Goal: Information Seeking & Learning: Learn about a topic

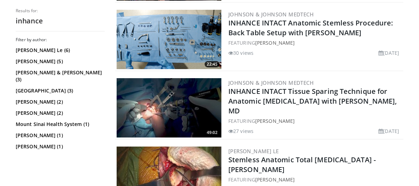
scroll to position [207, 0]
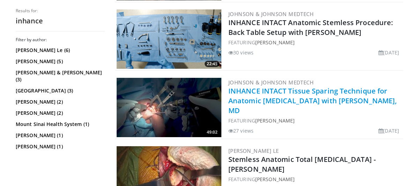
click at [297, 96] on link "INHANCE INTACT Tissue Sparing Technique for Anatomic [MEDICAL_DATA] with [PERSO…" at bounding box center [313, 100] width 168 height 29
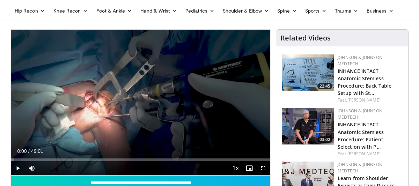
scroll to position [26, 0]
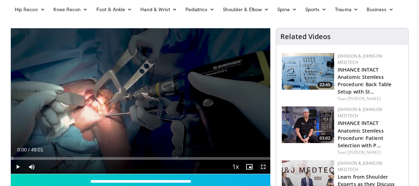
click at [264, 170] on span "Video Player" at bounding box center [264, 167] width 14 height 14
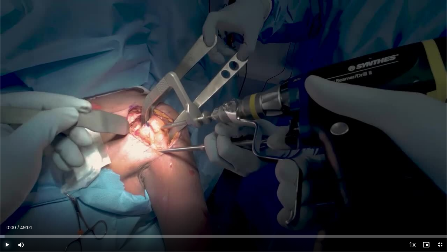
click at [5, 186] on span "Video Player" at bounding box center [7, 244] width 14 height 14
click at [424, 186] on span "Video Player" at bounding box center [440, 244] width 14 height 14
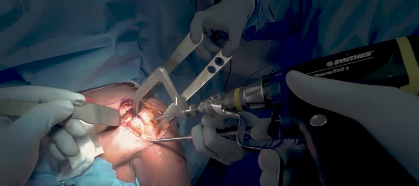
scroll to position [31, 0]
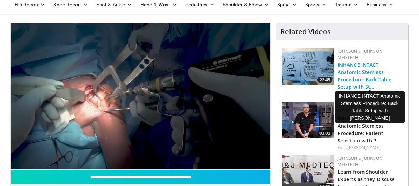
click at [365, 74] on link "INHANCE INTACT Anatomic Stemless Procedure: Back Table Setup with St…" at bounding box center [365, 76] width 54 height 29
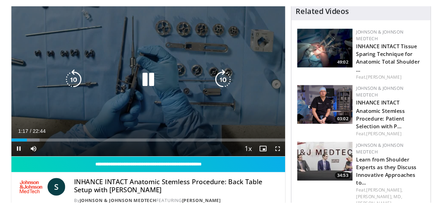
scroll to position [57, 0]
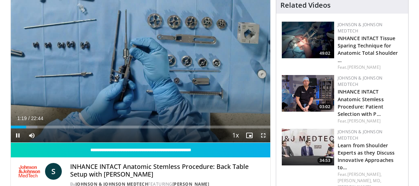
click at [263, 137] on span "Video Player" at bounding box center [264, 136] width 14 height 14
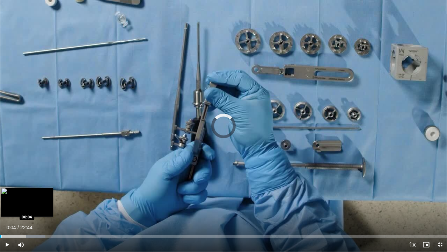
click at [1, 186] on div "Loaded : 10.17% 00:04 00:04" at bounding box center [223, 236] width 447 height 3
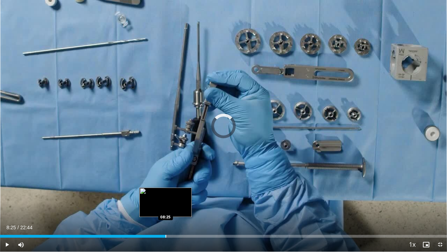
click at [166, 186] on div "Progress Bar" at bounding box center [166, 236] width 1 height 3
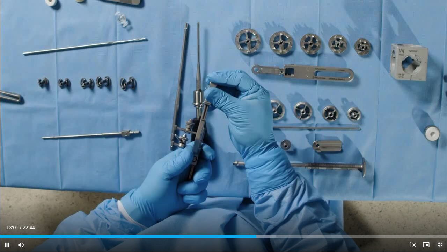
click at [419, 186] on span "Video Player" at bounding box center [440, 244] width 14 height 14
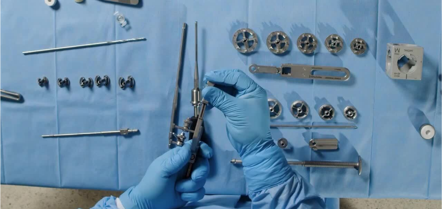
scroll to position [0, 0]
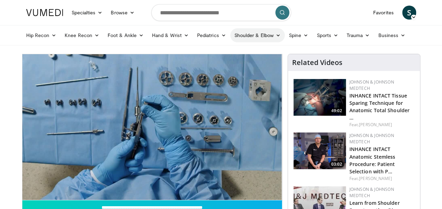
click at [276, 36] on icon at bounding box center [278, 35] width 5 height 5
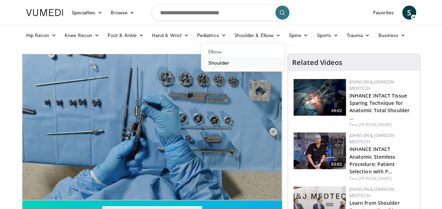
click at [210, 64] on link "Shoulder" at bounding box center [242, 62] width 83 height 11
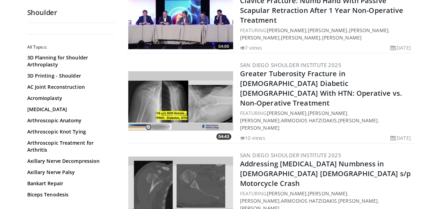
scroll to position [914, 0]
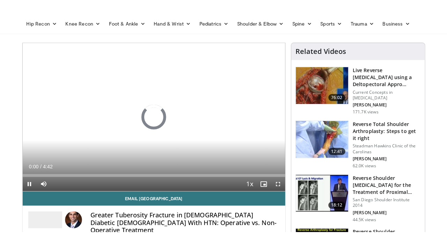
scroll to position [48, 0]
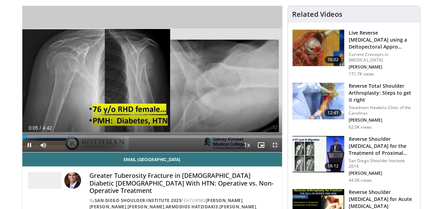
click at [279, 152] on span "Video Player" at bounding box center [275, 145] width 14 height 14
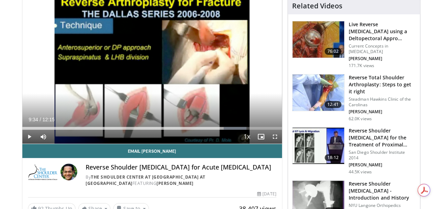
scroll to position [57, 0]
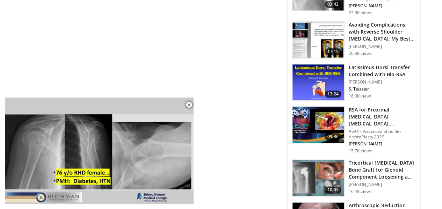
scroll to position [381, 0]
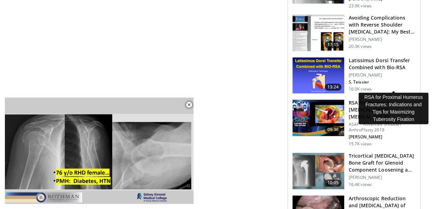
click at [371, 99] on h3 "RSA for Proximal Humerus Fractures: Indications and Tips for Maximiz…" at bounding box center [382, 109] width 67 height 21
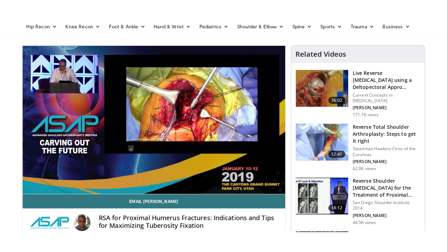
scroll to position [39, 0]
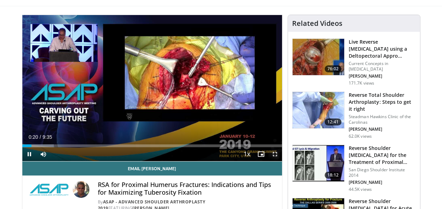
click at [281, 161] on span "Video Player" at bounding box center [275, 154] width 14 height 14
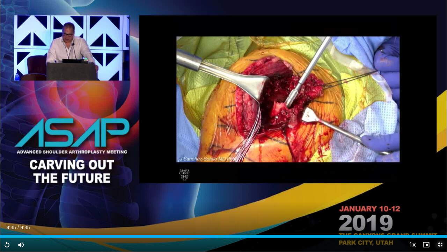
click at [439, 209] on span "Video Player" at bounding box center [440, 244] width 14 height 14
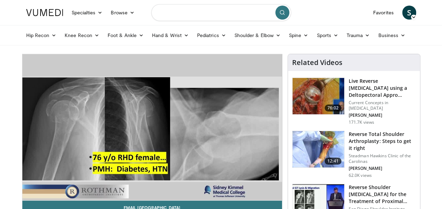
click at [206, 15] on input "Search topics, interventions" at bounding box center [221, 12] width 140 height 17
type input "**********"
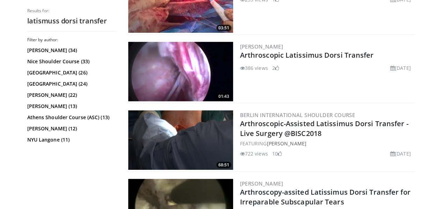
scroll to position [1003, 0]
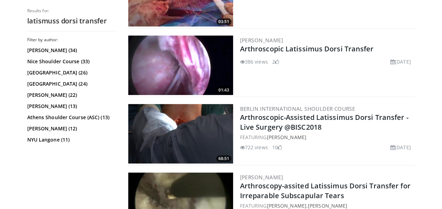
click at [181, 125] on img at bounding box center [180, 133] width 105 height 59
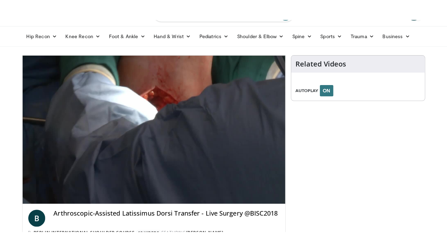
scroll to position [44, 0]
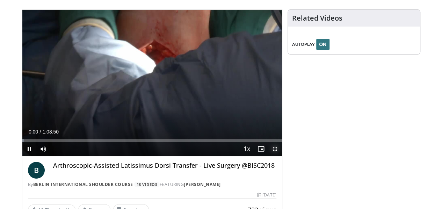
click at [280, 156] on span "Video Player" at bounding box center [275, 149] width 14 height 14
